Goal: Information Seeking & Learning: Learn about a topic

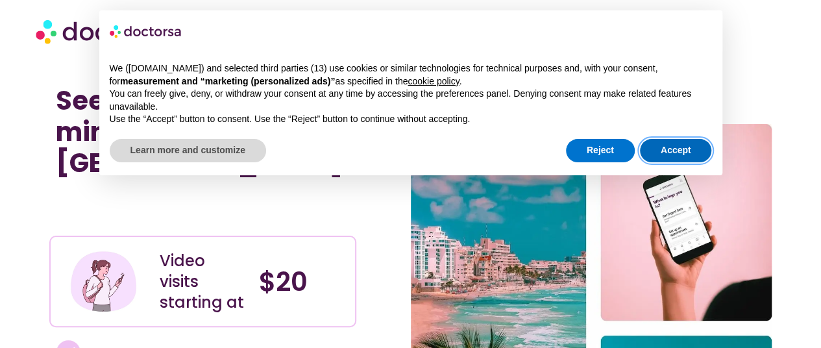
click at [655, 155] on button "Accept" at bounding box center [676, 150] width 72 height 23
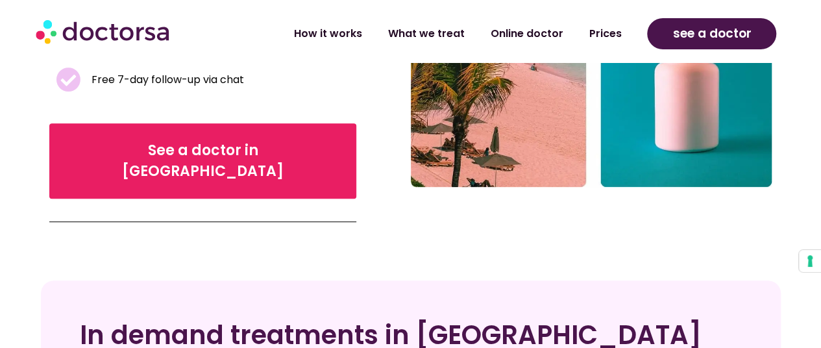
scroll to position [454, 0]
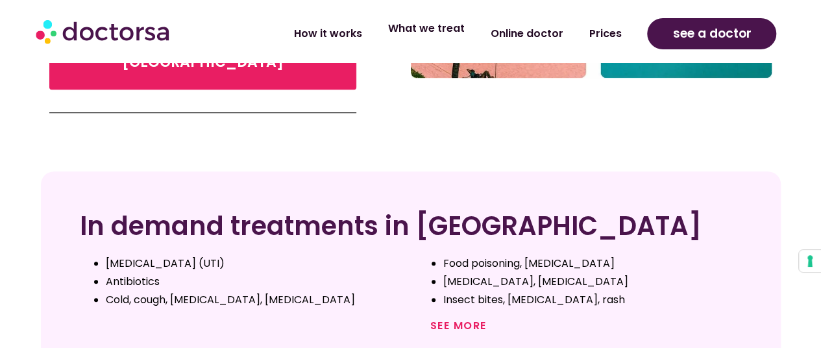
click at [471, 37] on link "What we treat" at bounding box center [425, 29] width 103 height 30
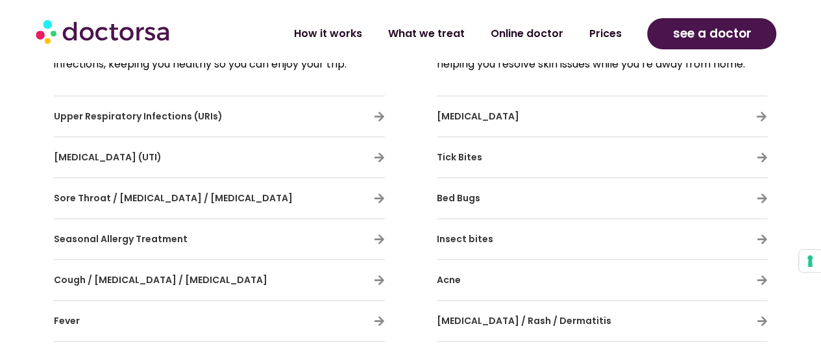
scroll to position [584, 0]
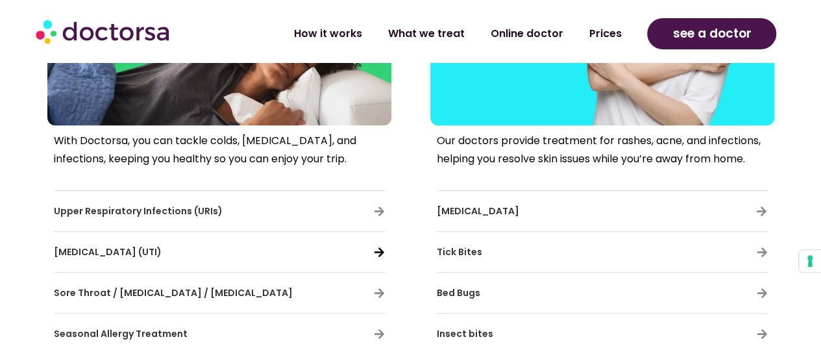
click at [374, 256] on icon at bounding box center [379, 252] width 11 height 11
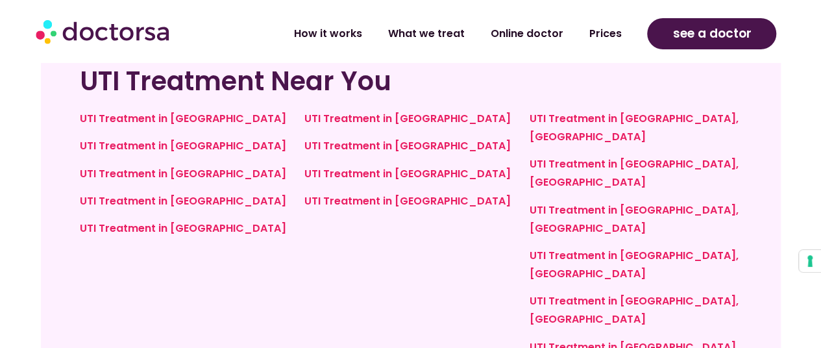
scroll to position [3179, 0]
